Goal: Transaction & Acquisition: Obtain resource

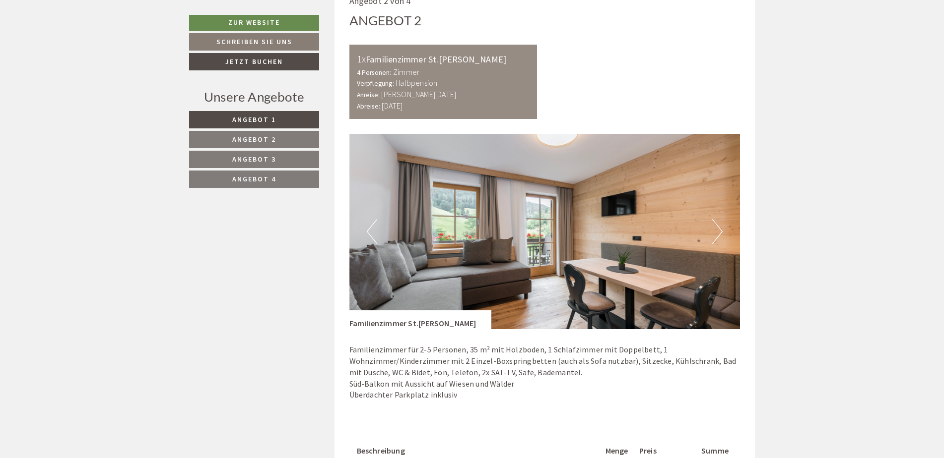
scroll to position [1290, 0]
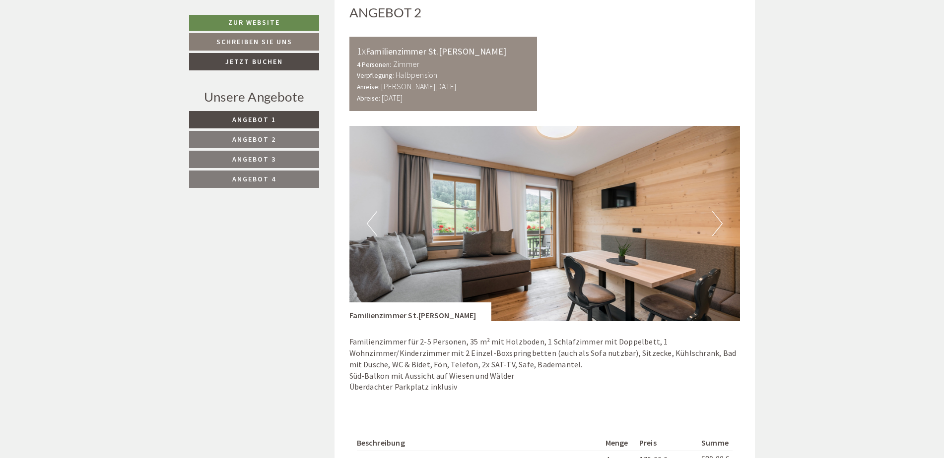
click at [718, 222] on button "Next" at bounding box center [717, 223] width 10 height 25
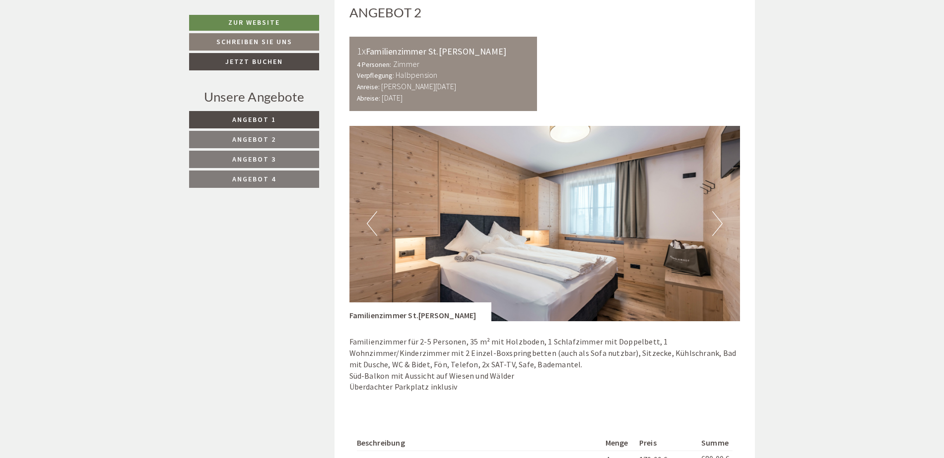
click at [716, 221] on button "Next" at bounding box center [717, 223] width 10 height 25
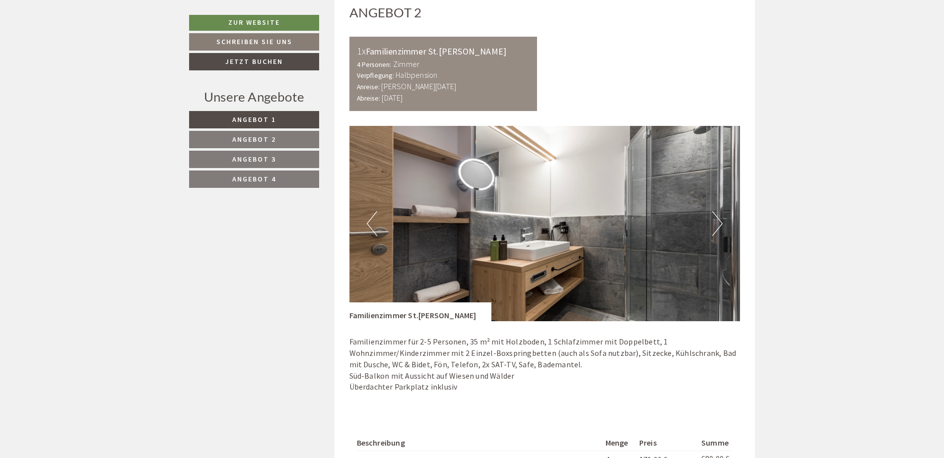
click at [719, 217] on button "Next" at bounding box center [717, 223] width 10 height 25
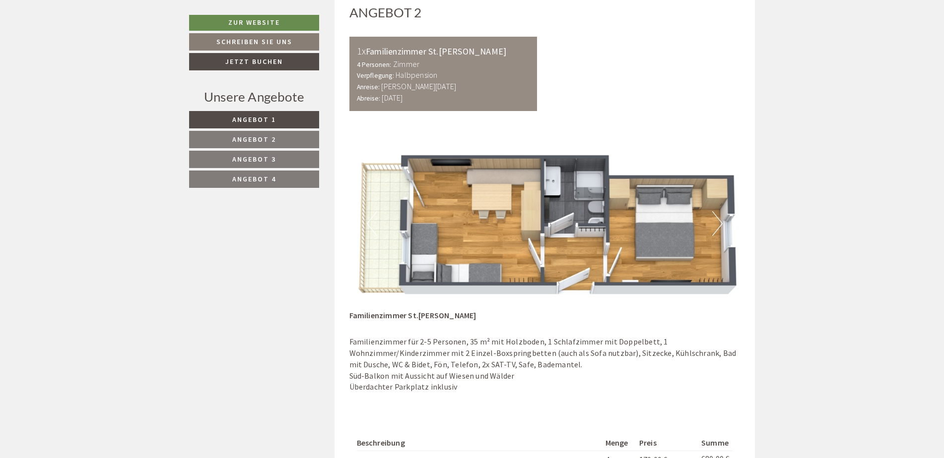
click at [721, 221] on button "Next" at bounding box center [717, 223] width 10 height 25
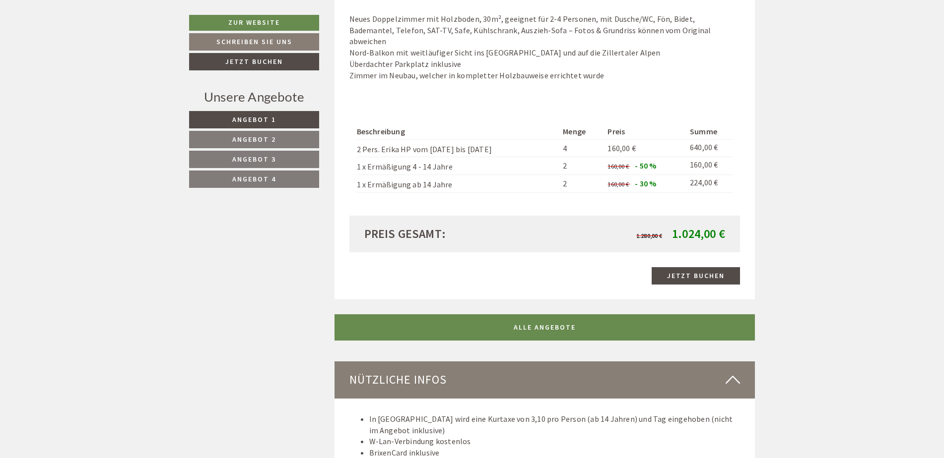
scroll to position [2282, 0]
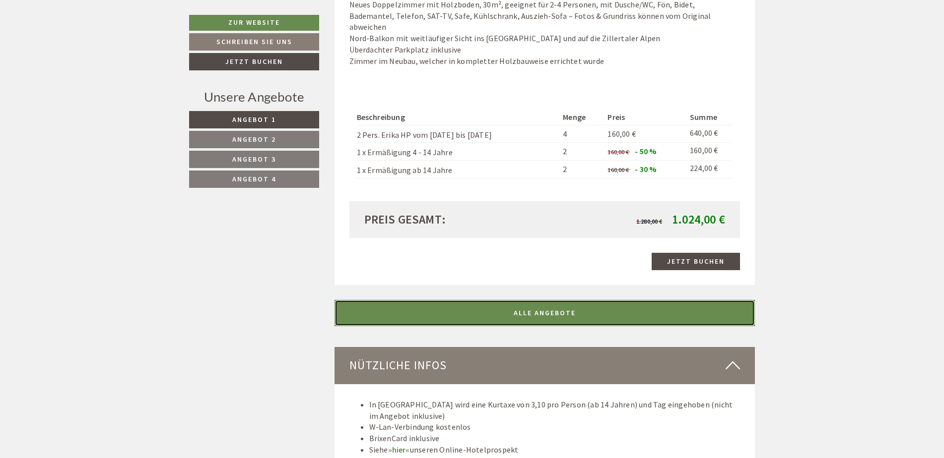
click at [533, 301] on link "ALLE ANGEBOTE" at bounding box center [544, 313] width 421 height 26
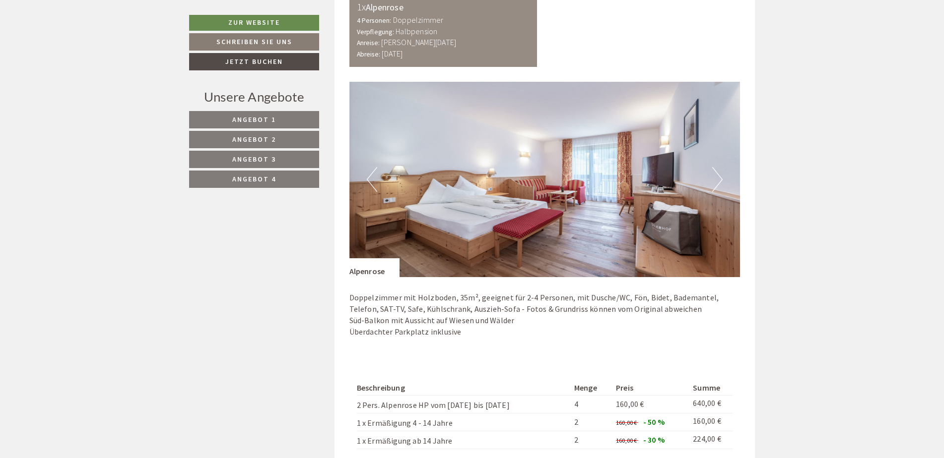
scroll to position [2592, 0]
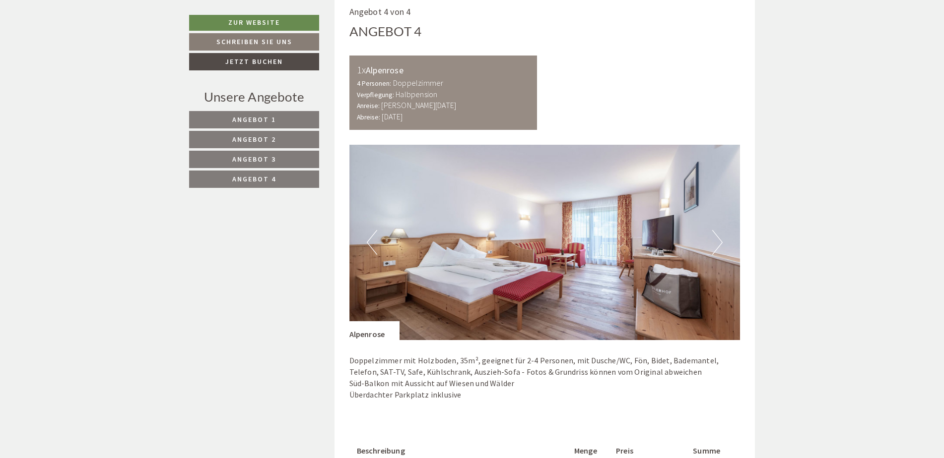
click at [720, 230] on button "Next" at bounding box center [717, 242] width 10 height 25
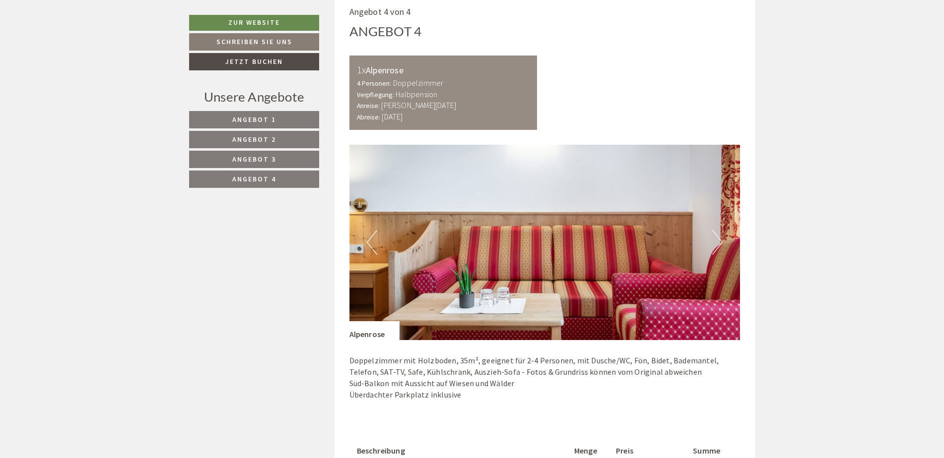
click at [720, 230] on button "Next" at bounding box center [717, 242] width 10 height 25
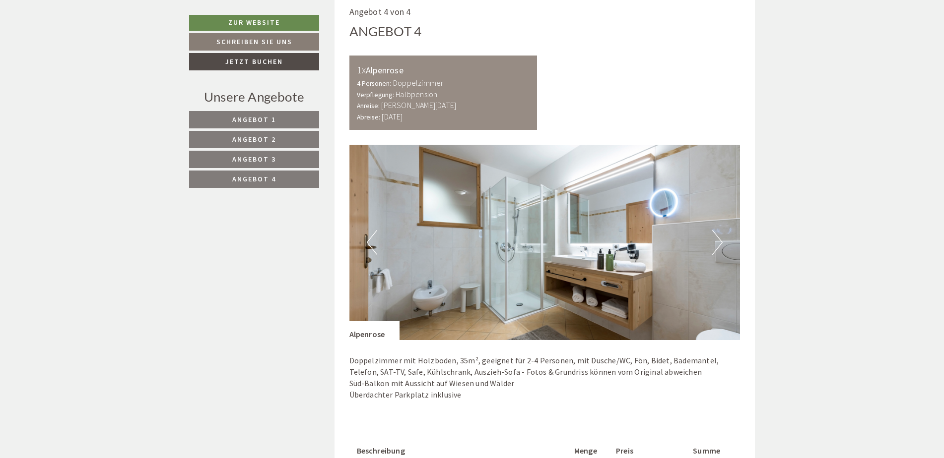
click at [720, 230] on button "Next" at bounding box center [717, 242] width 10 height 25
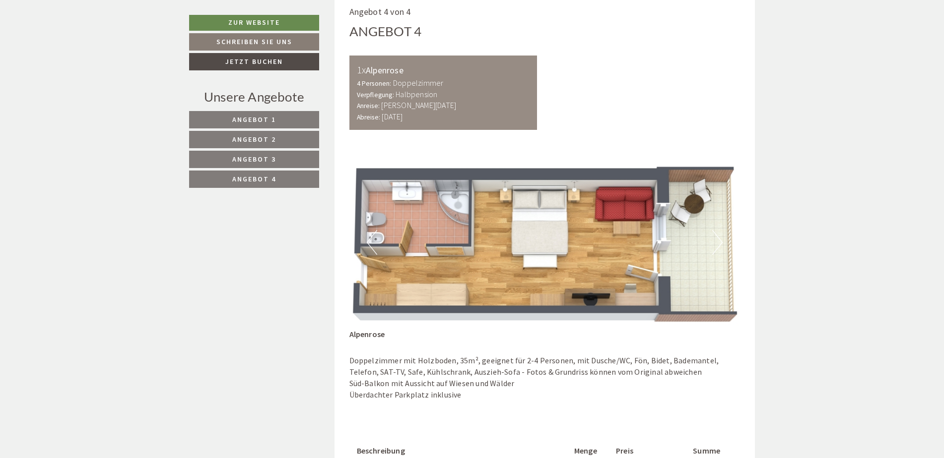
click at [720, 230] on button "Next" at bounding box center [717, 242] width 10 height 25
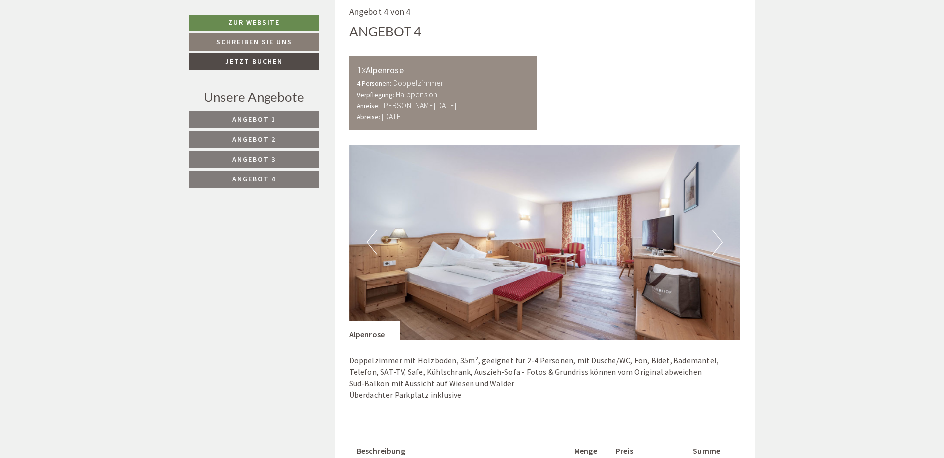
click at [720, 230] on button "Next" at bounding box center [717, 242] width 10 height 25
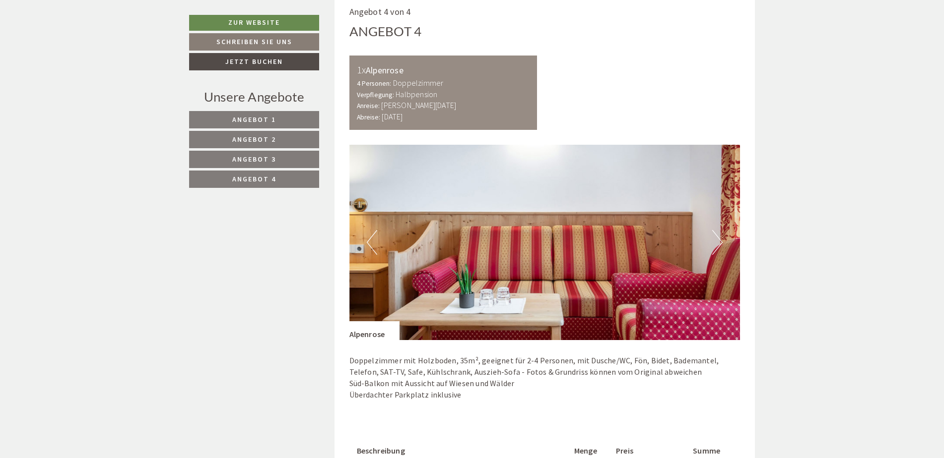
click at [720, 230] on button "Next" at bounding box center [717, 242] width 10 height 25
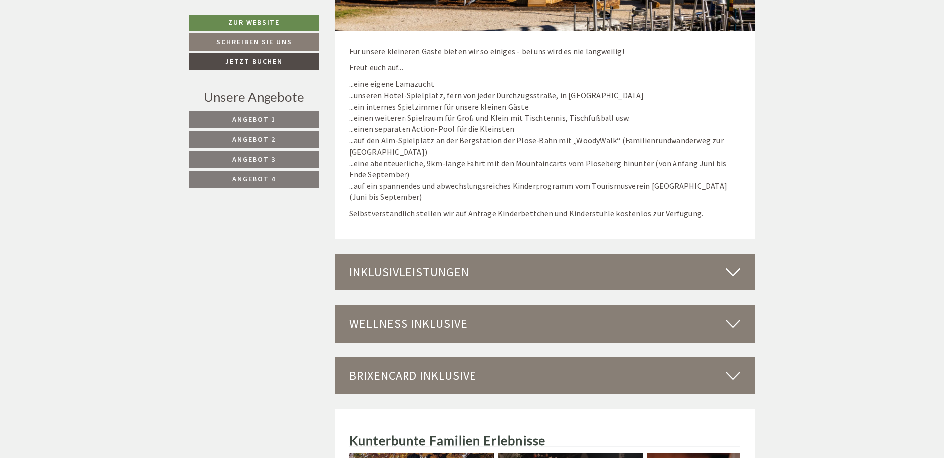
scroll to position [3981, 0]
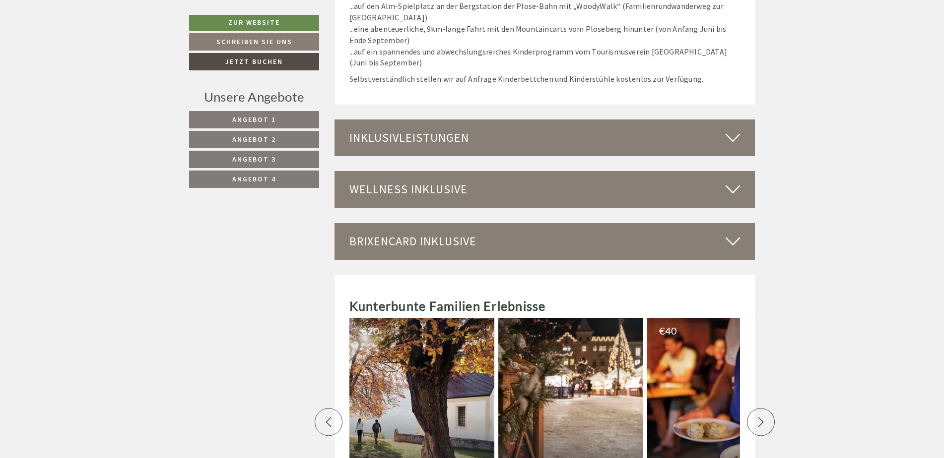
click at [739, 129] on icon at bounding box center [732, 137] width 14 height 17
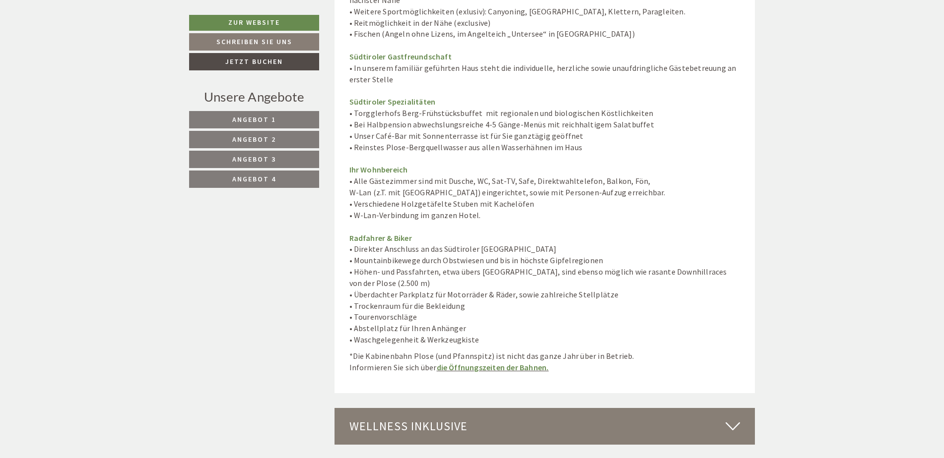
scroll to position [4527, 0]
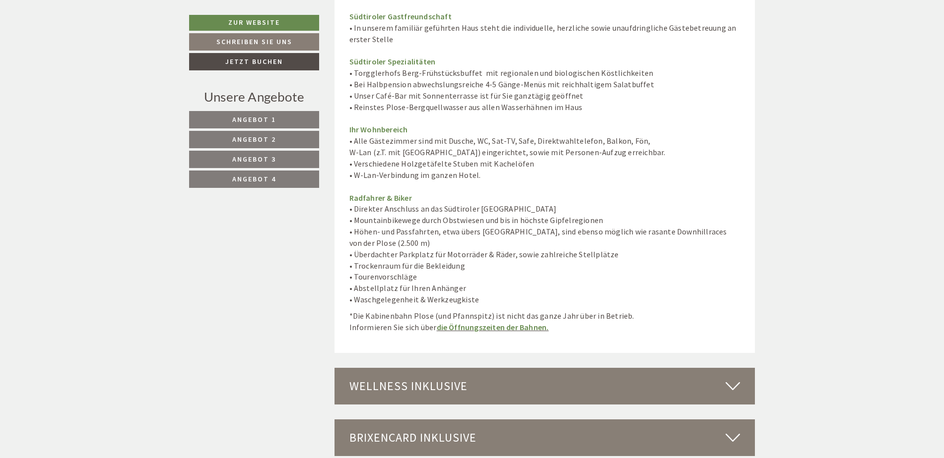
click at [726, 430] on icon at bounding box center [732, 438] width 14 height 17
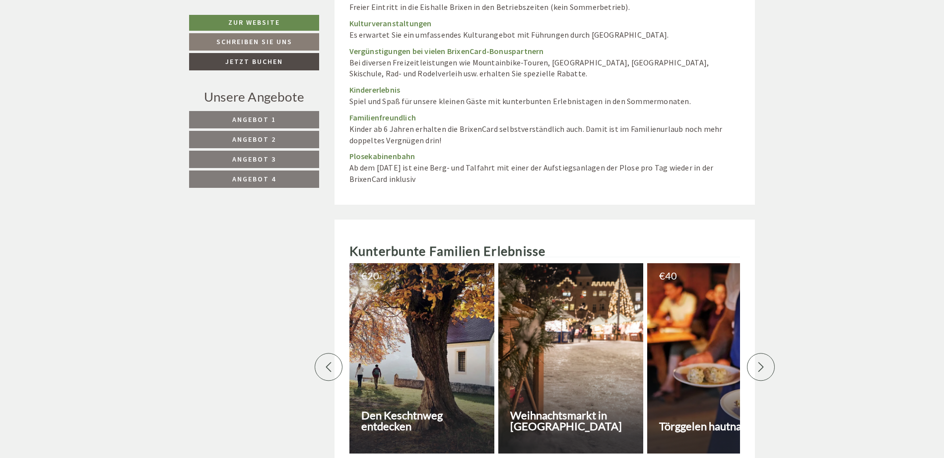
scroll to position [5420, 0]
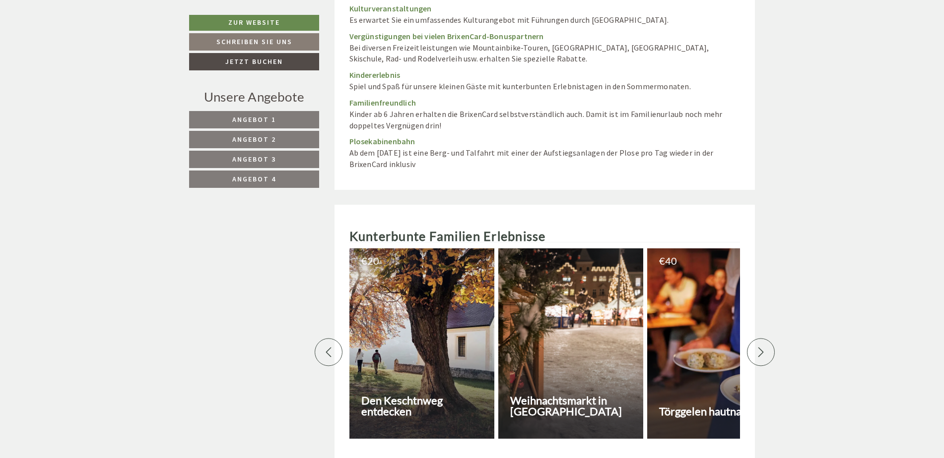
click at [767, 338] on div at bounding box center [761, 352] width 28 height 28
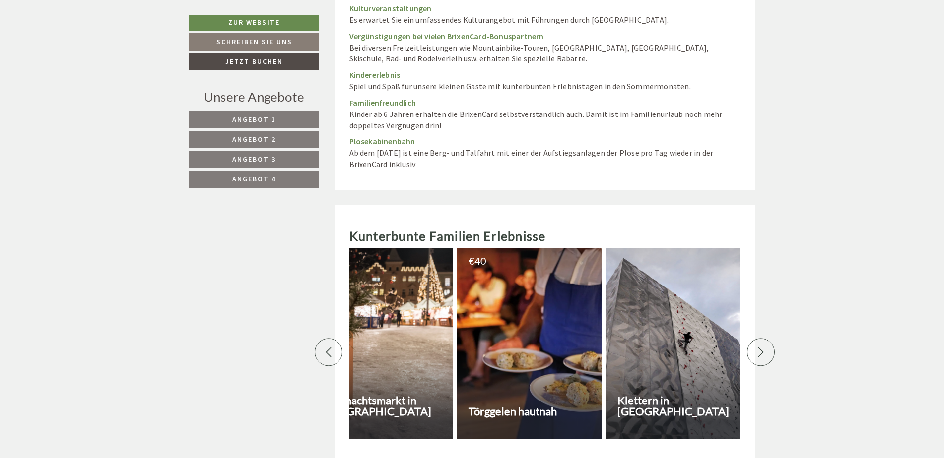
scroll to position [0, 347]
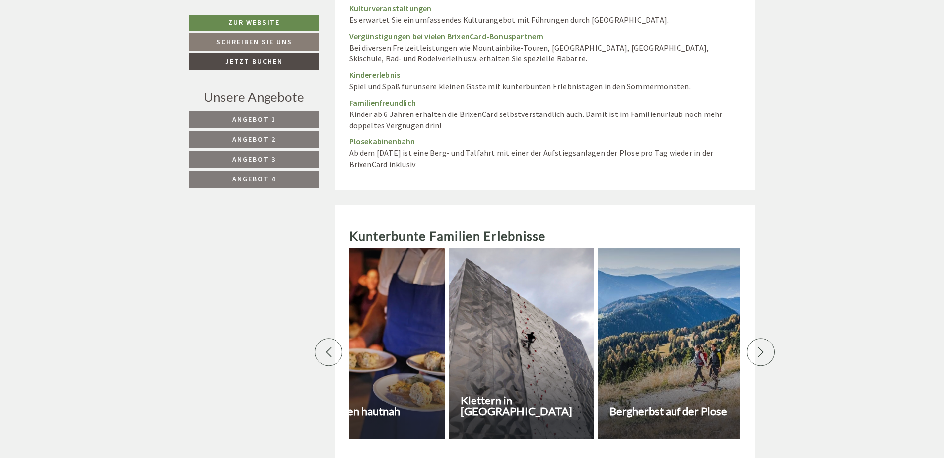
click at [767, 338] on div at bounding box center [761, 352] width 28 height 28
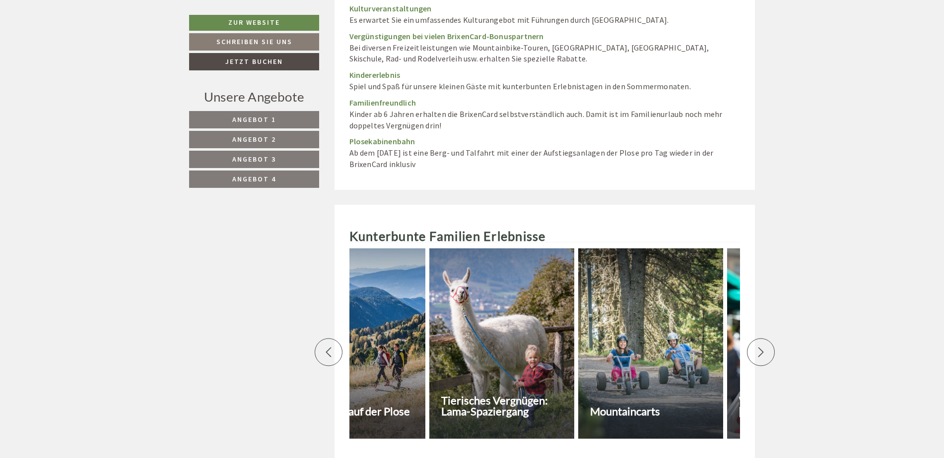
scroll to position [0, 695]
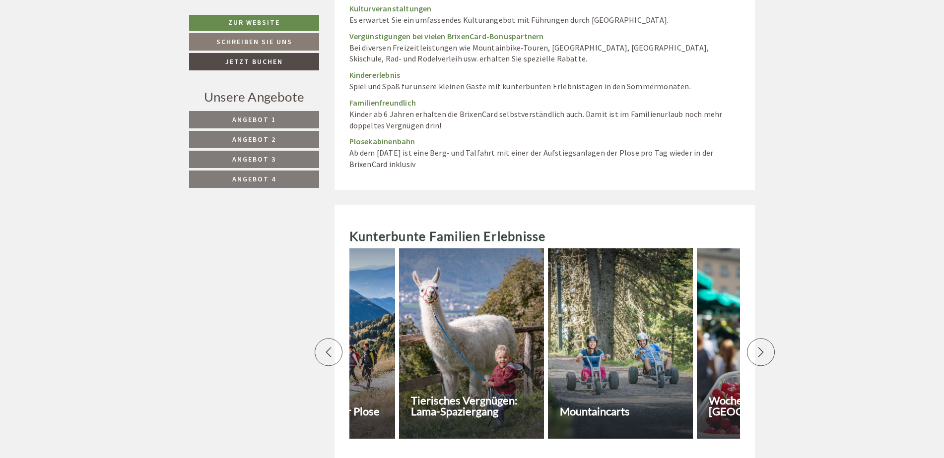
click at [767, 338] on div at bounding box center [761, 352] width 28 height 28
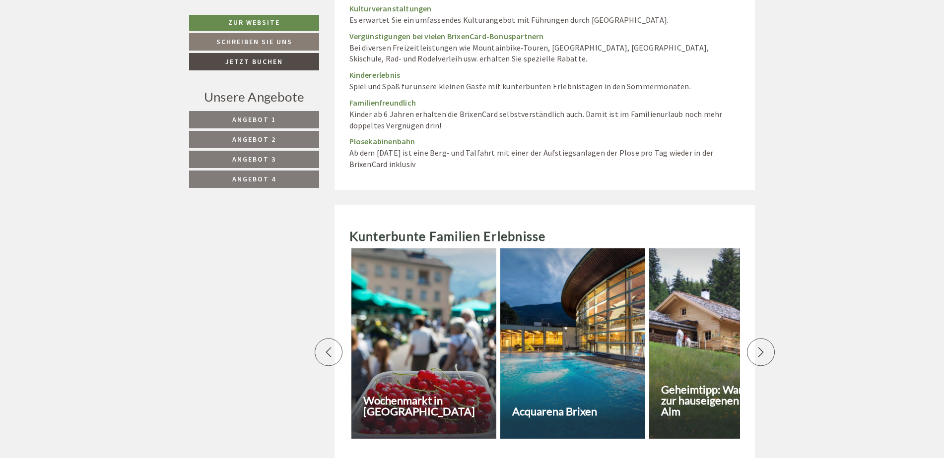
scroll to position [0, 1042]
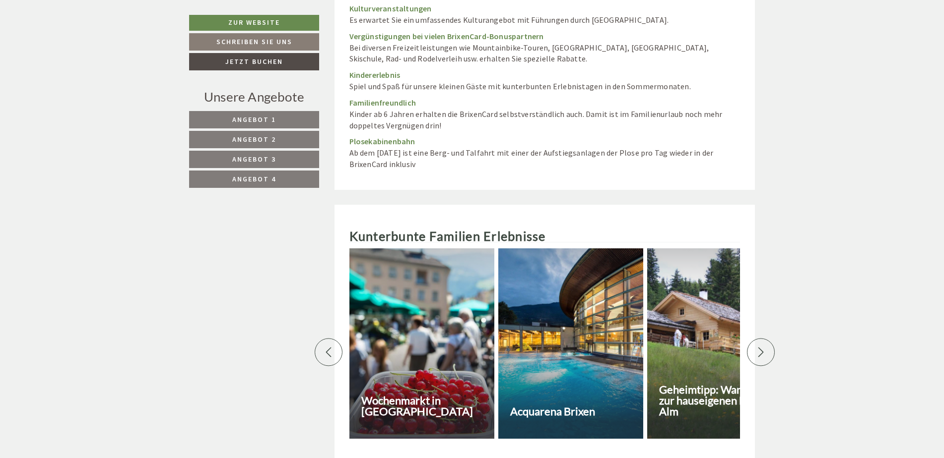
click at [767, 338] on div at bounding box center [761, 352] width 28 height 28
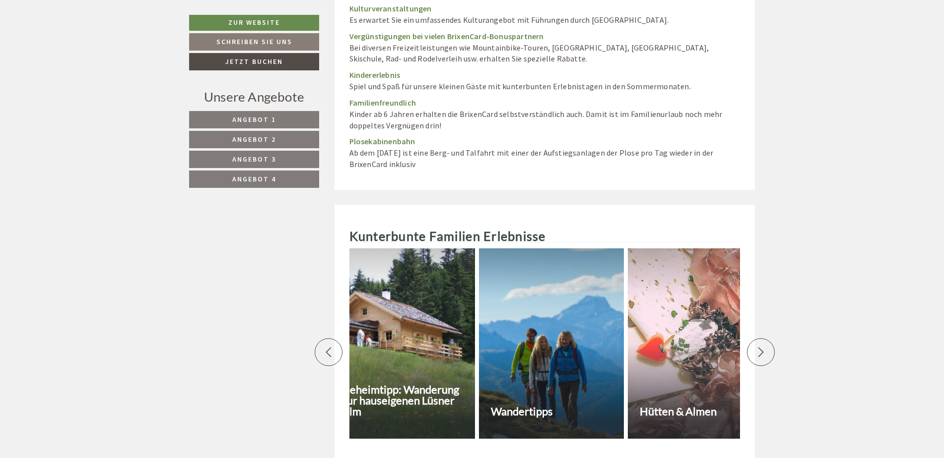
scroll to position [0, 1389]
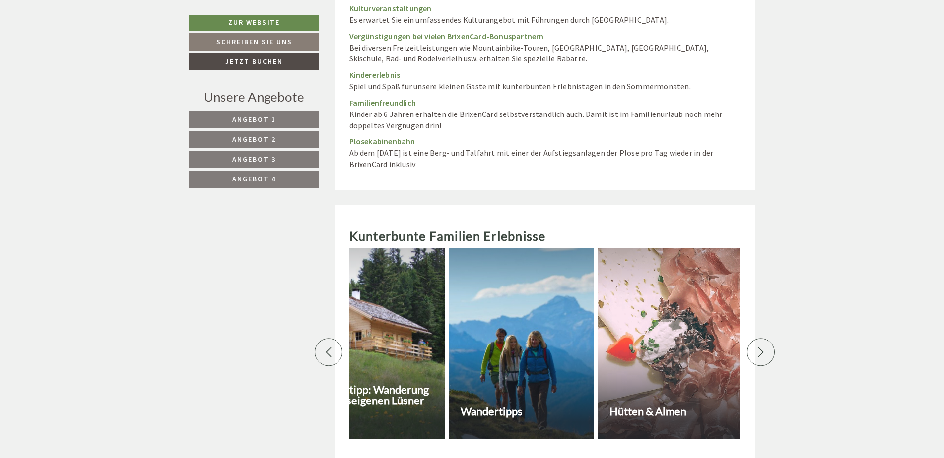
click at [767, 338] on div at bounding box center [761, 352] width 28 height 28
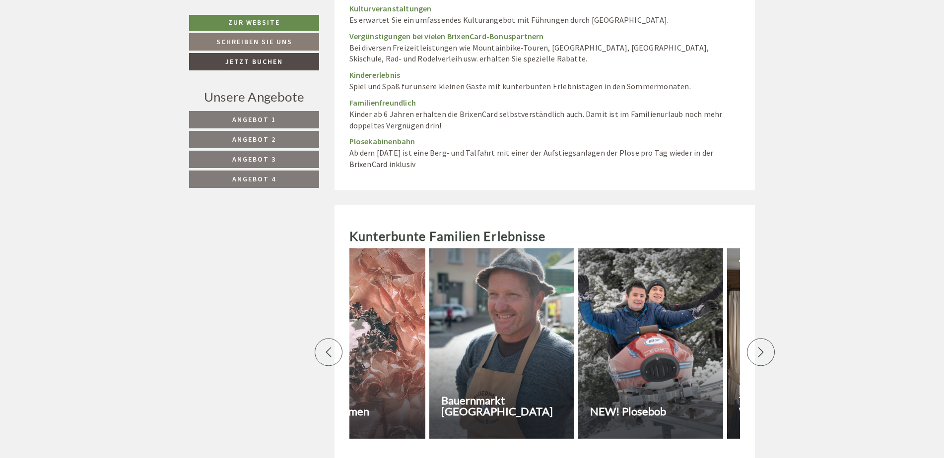
scroll to position [0, 1737]
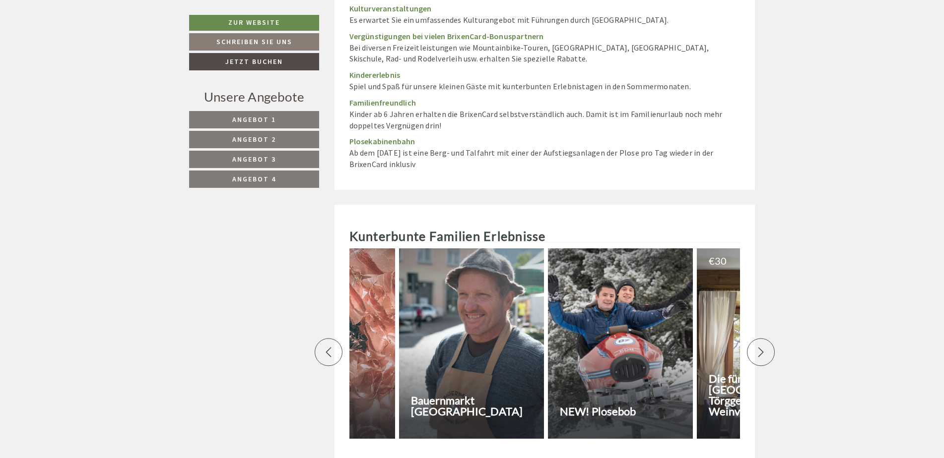
click at [767, 338] on div at bounding box center [761, 352] width 28 height 28
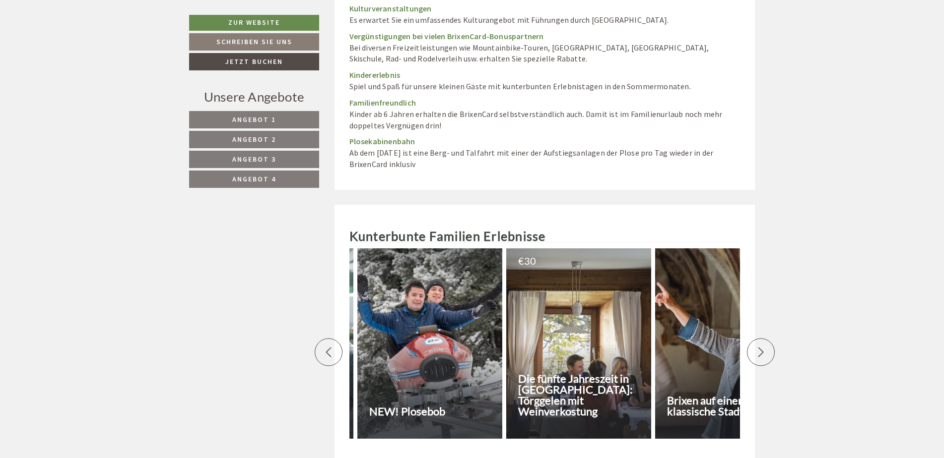
scroll to position [0, 2084]
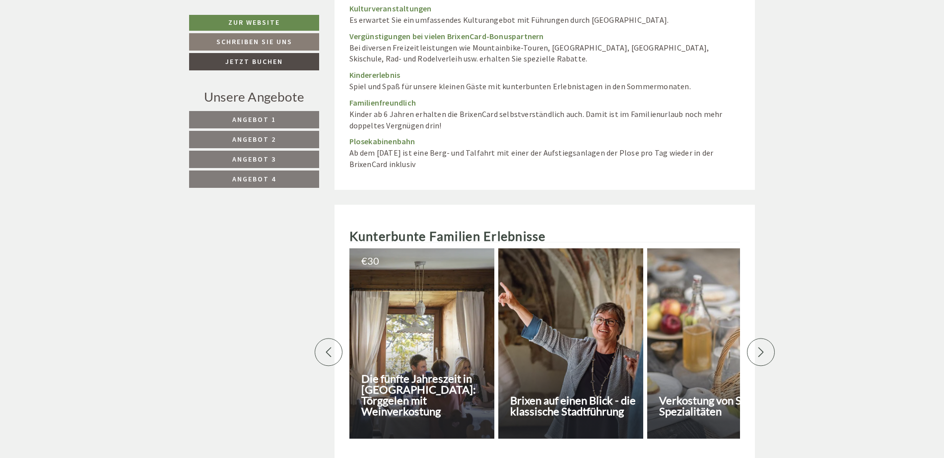
click at [767, 338] on div at bounding box center [761, 352] width 28 height 28
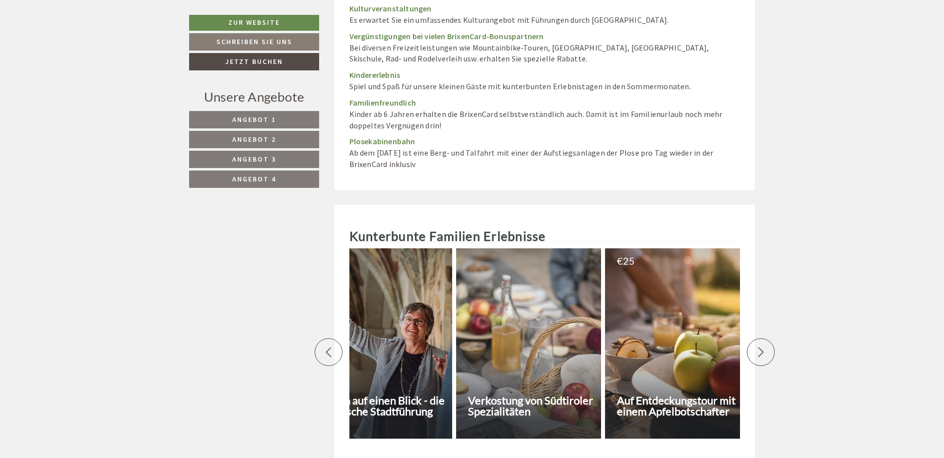
scroll to position [0, 2431]
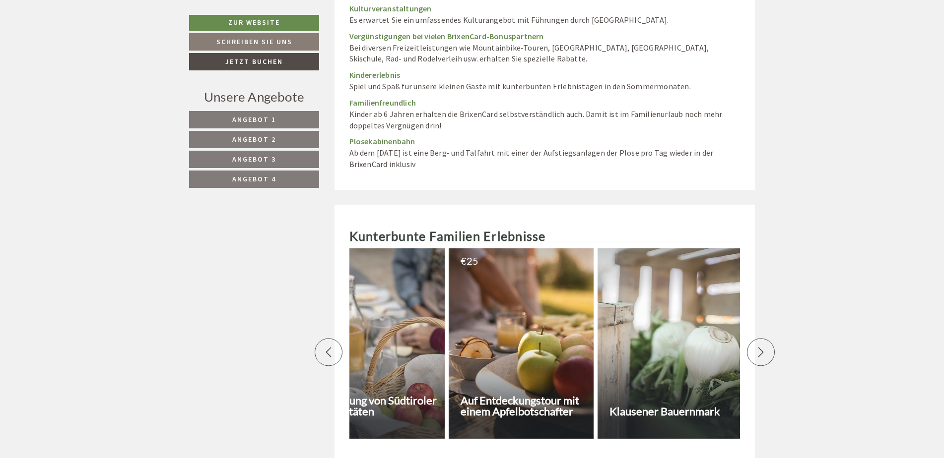
click at [767, 338] on div at bounding box center [761, 352] width 28 height 28
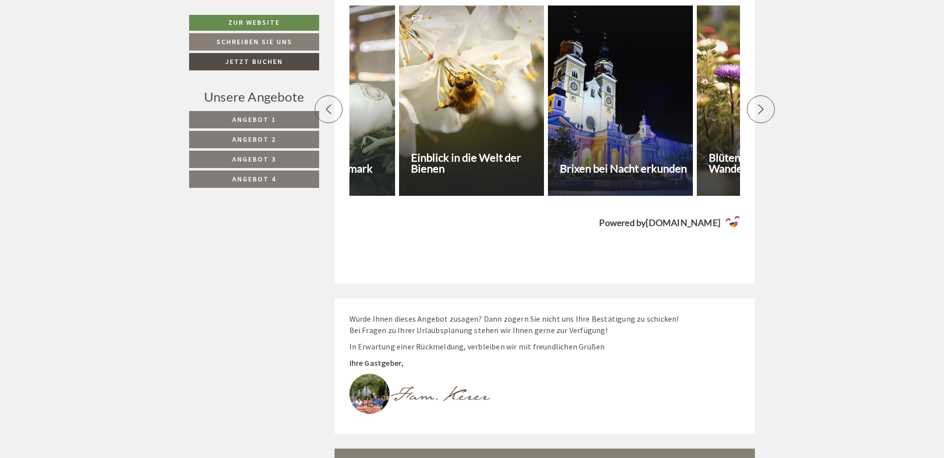
scroll to position [5867, 0]
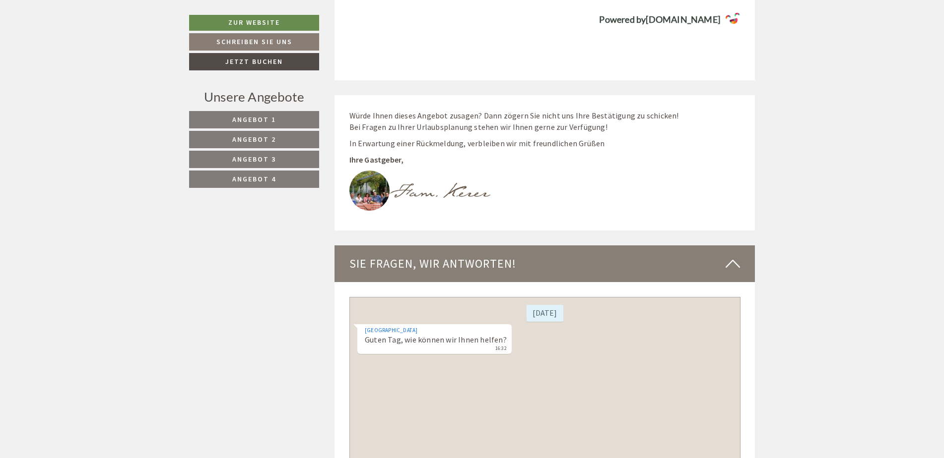
click at [372, 171] on img at bounding box center [369, 191] width 40 height 40
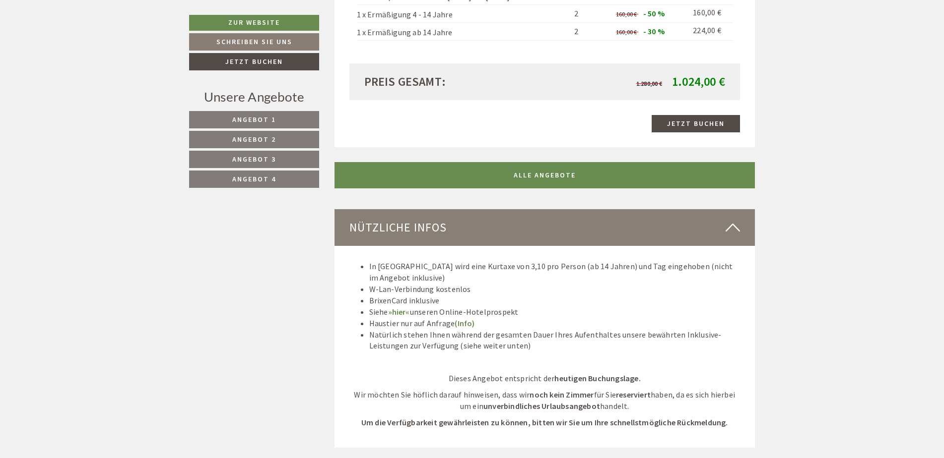
scroll to position [2788, 0]
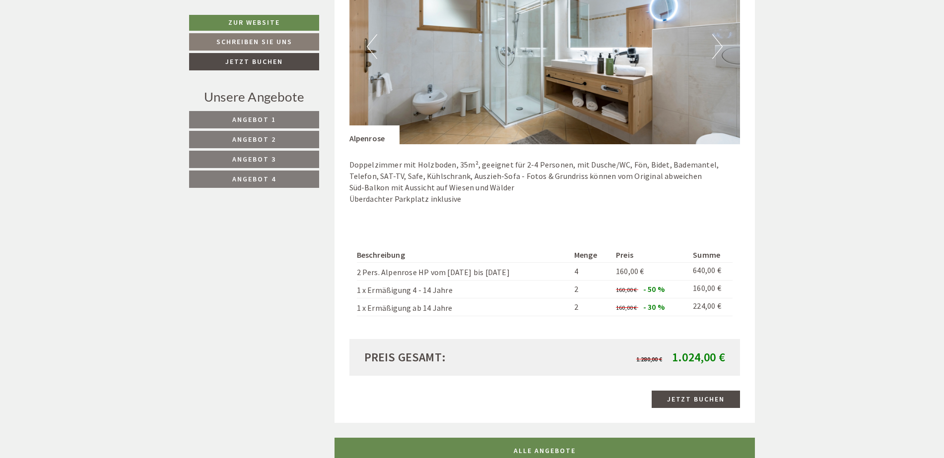
click at [299, 120] on link "Angebot 1" at bounding box center [254, 119] width 130 height 17
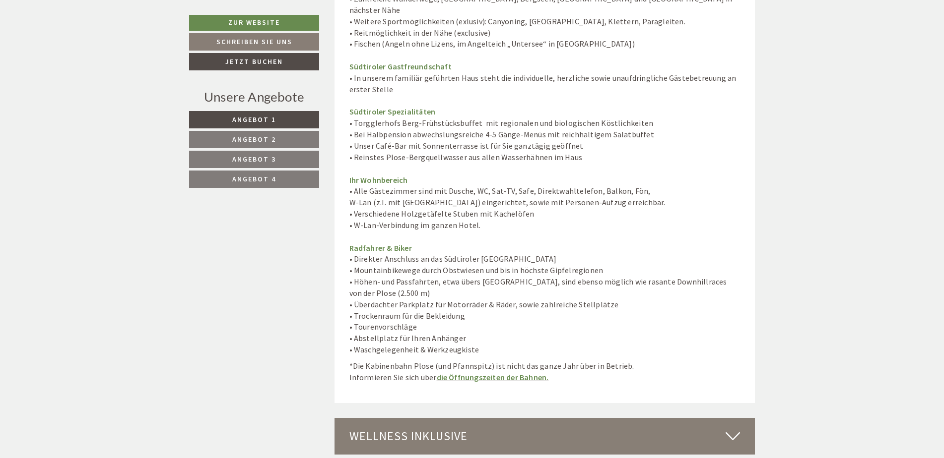
scroll to position [2493, 0]
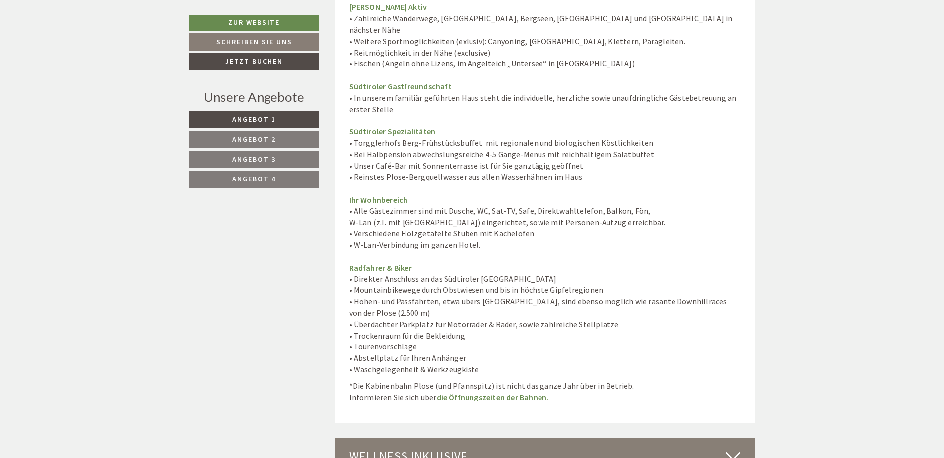
click at [264, 143] on span "Angebot 2" at bounding box center [254, 139] width 44 height 9
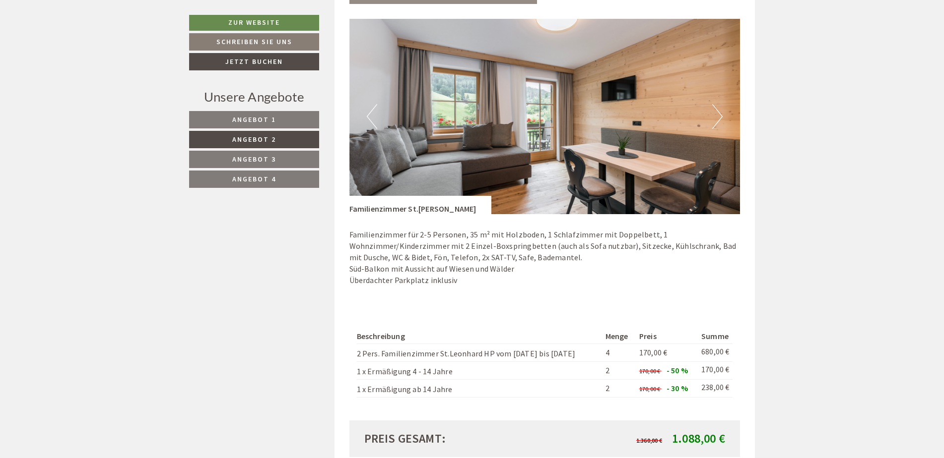
scroll to position [707, 0]
